Goal: Information Seeking & Learning: Learn about a topic

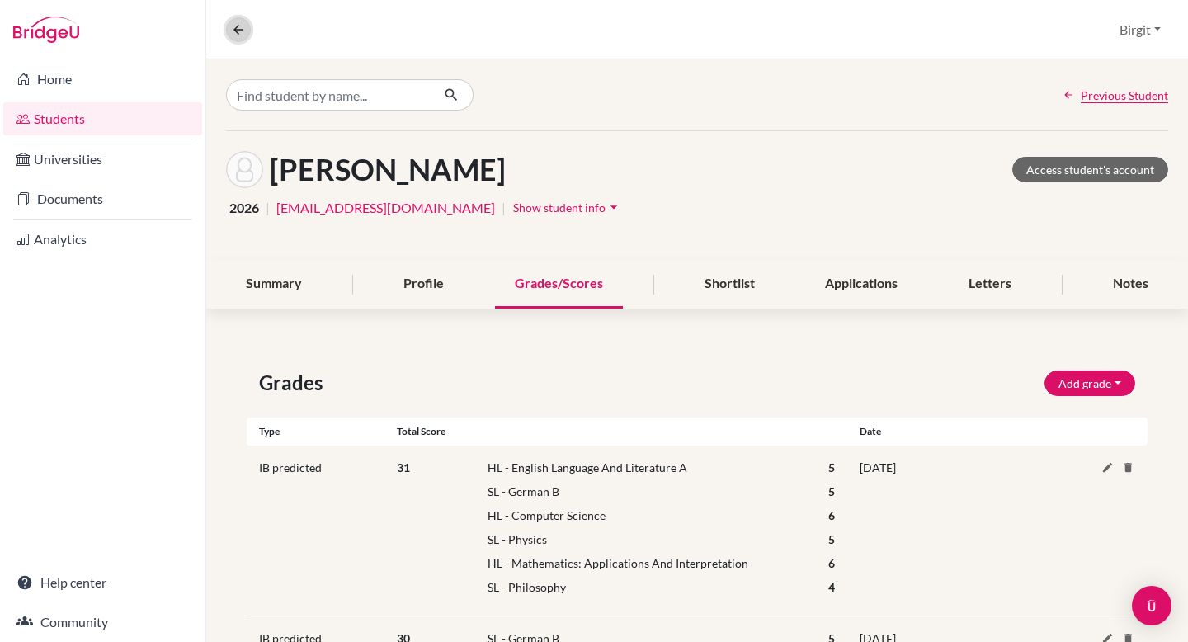
click at [243, 35] on icon at bounding box center [238, 29] width 15 height 15
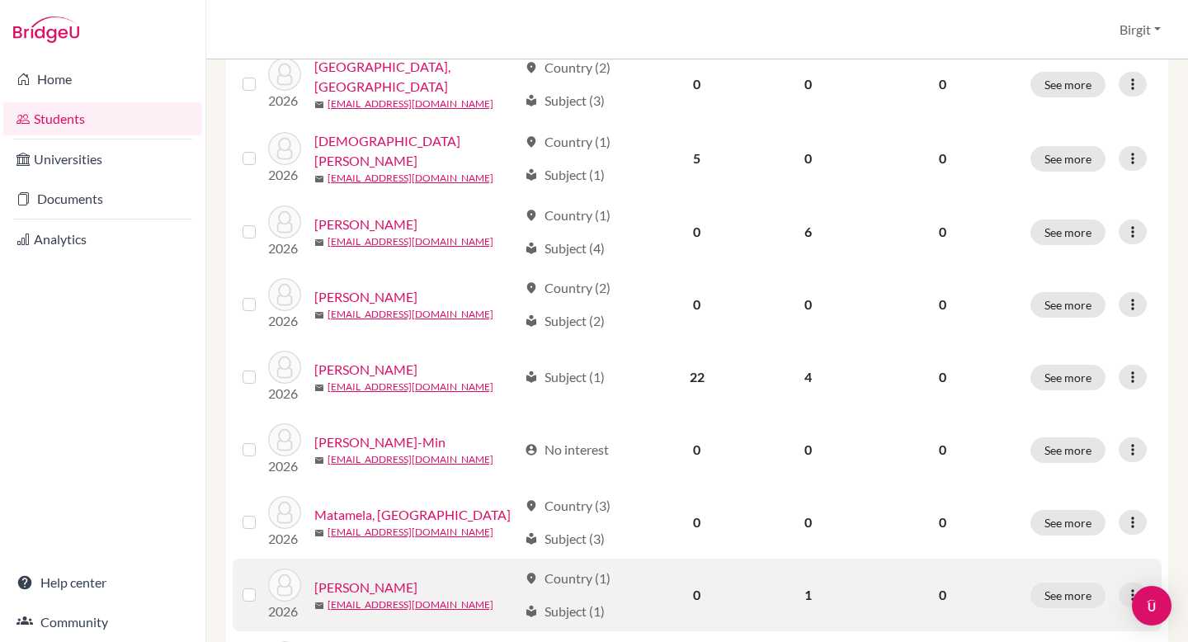
scroll to position [338, 0]
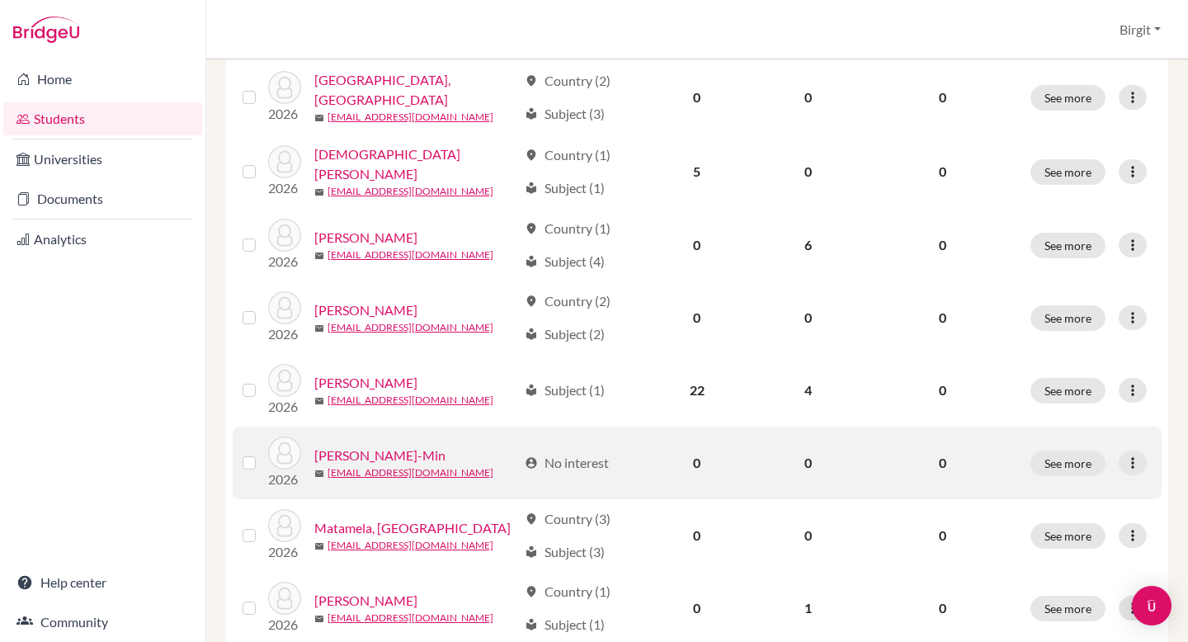
click at [352, 450] on link "[PERSON_NAME]-Min" at bounding box center [379, 456] width 131 height 20
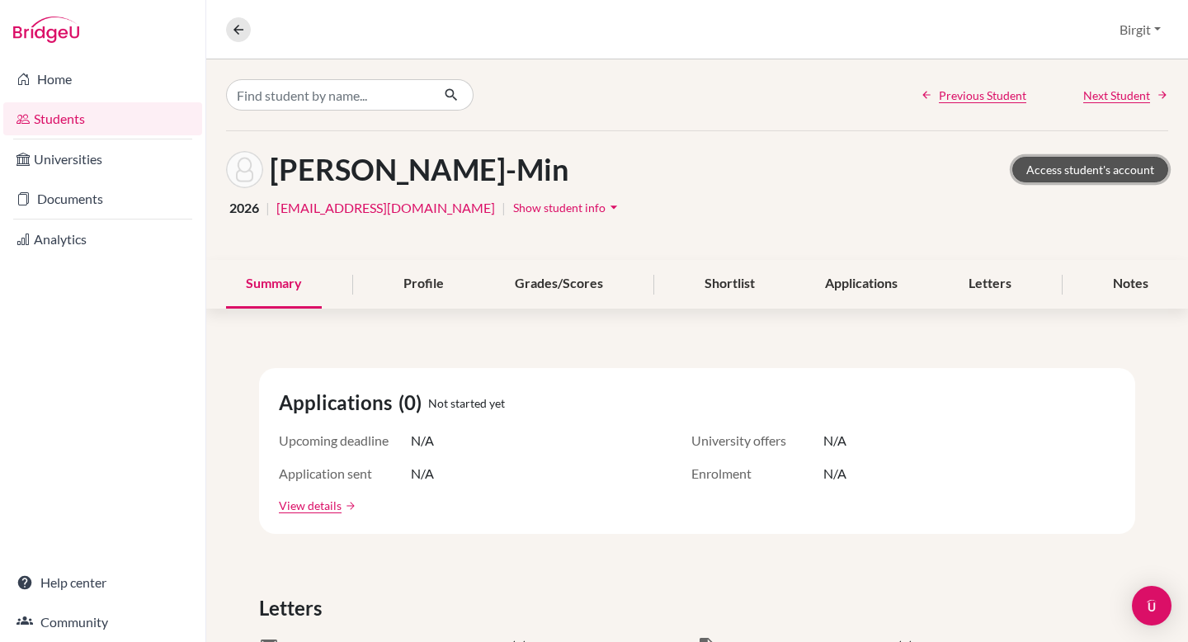
click at [1074, 168] on link "Access student's account" at bounding box center [1091, 170] width 156 height 26
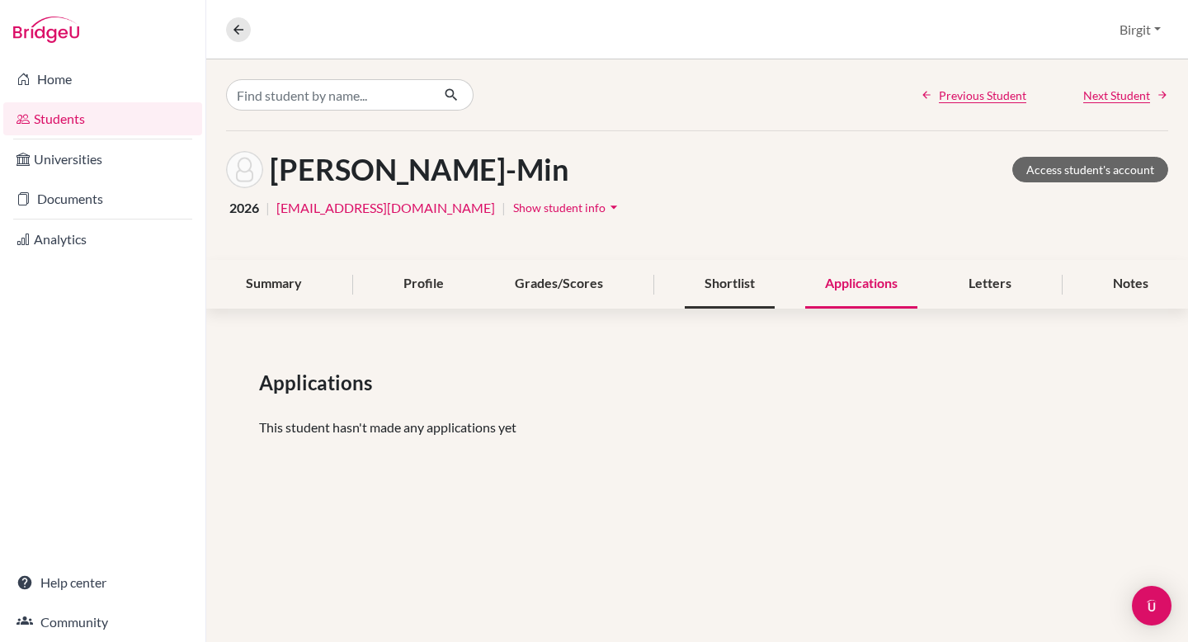
click at [704, 290] on div "Shortlist" at bounding box center [730, 284] width 90 height 49
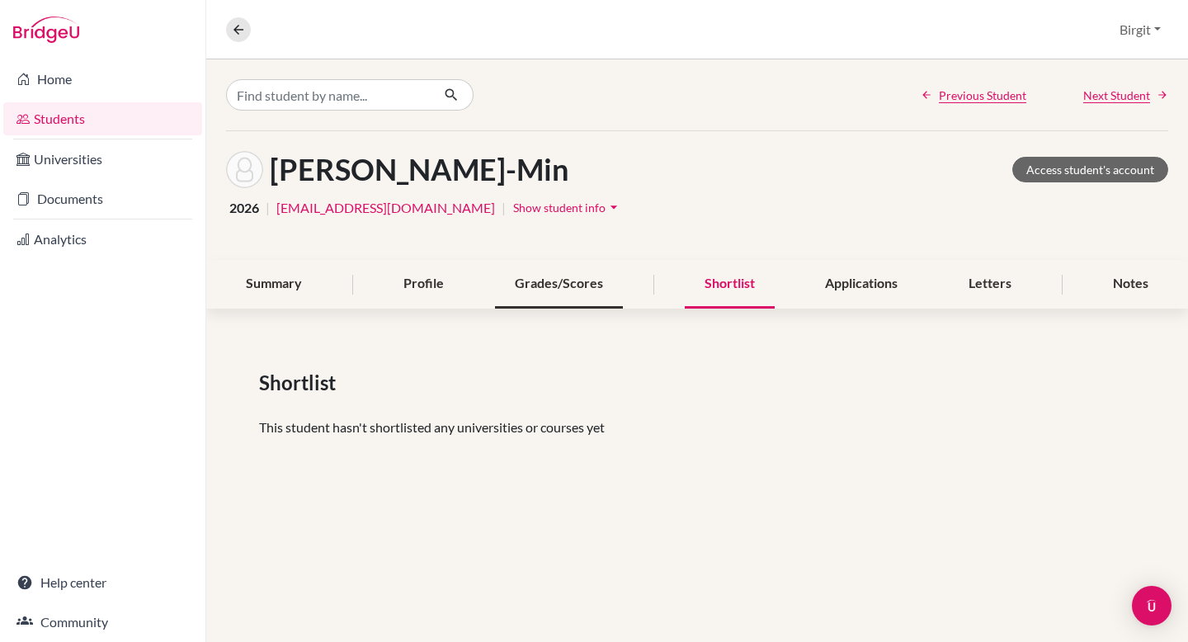
click at [581, 290] on div "Grades/Scores" at bounding box center [559, 284] width 128 height 49
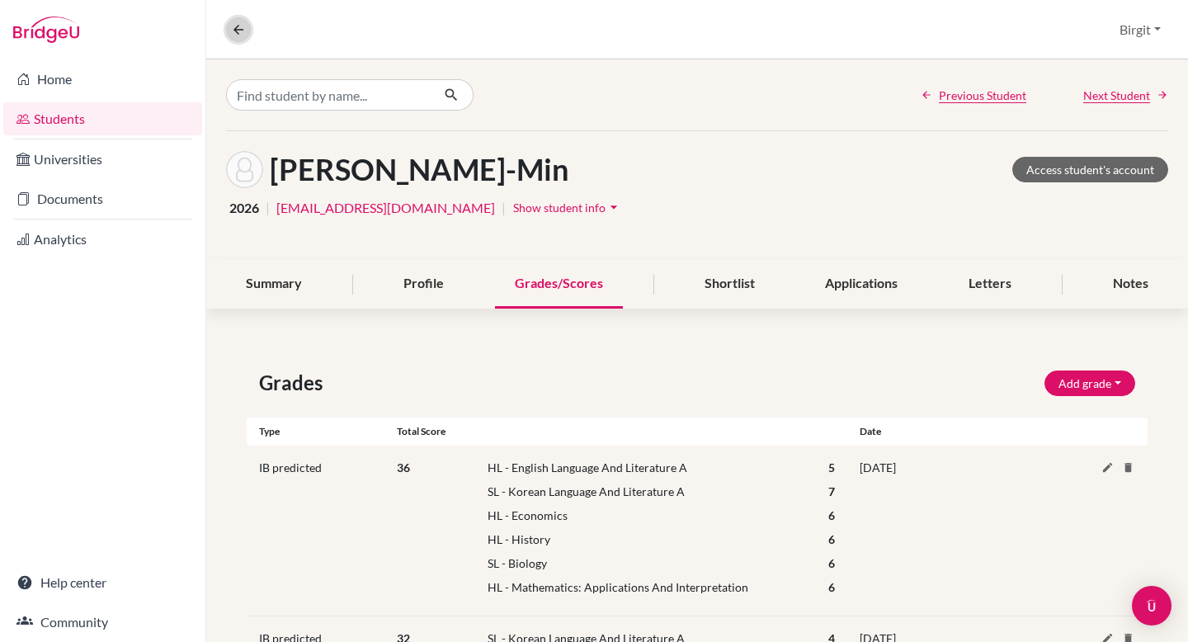
click at [239, 29] on icon at bounding box center [238, 29] width 15 height 15
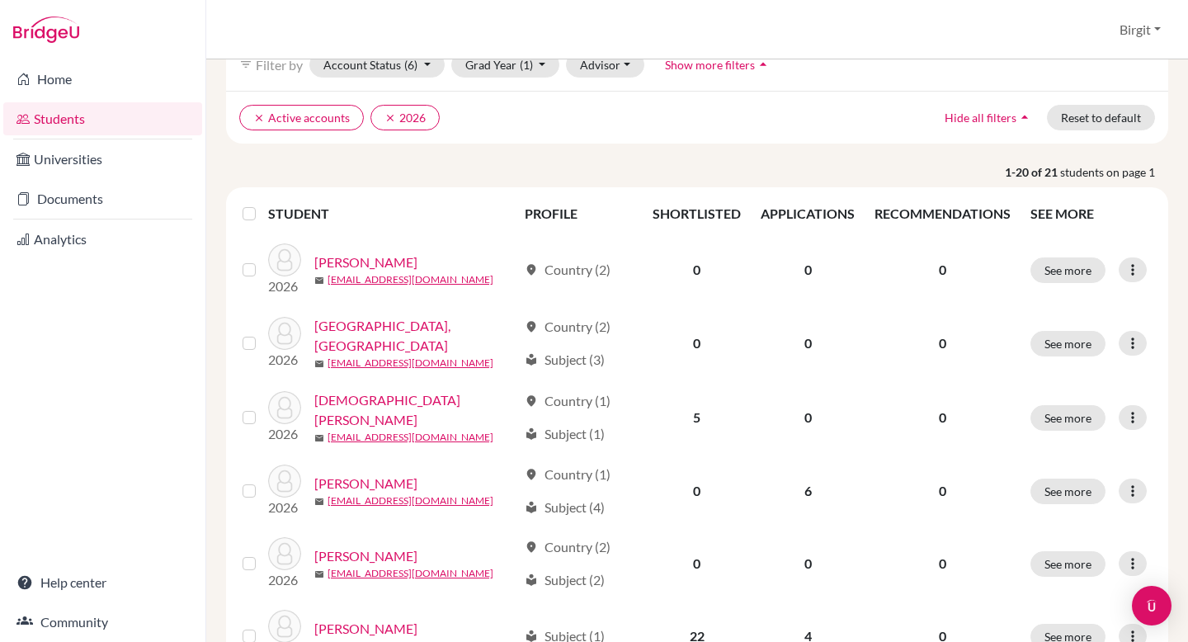
scroll to position [93, 0]
